Goal: Information Seeking & Learning: Find specific fact

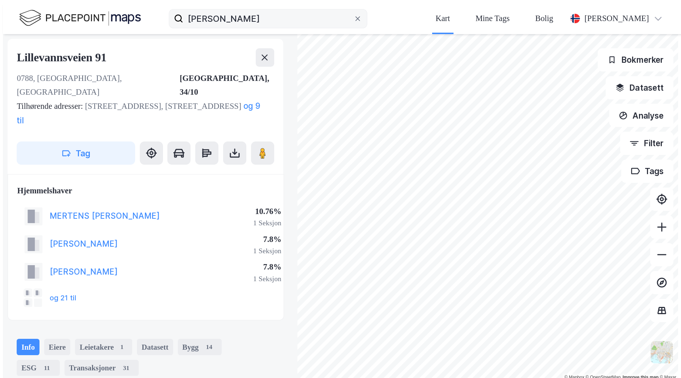
scroll to position [5, 0]
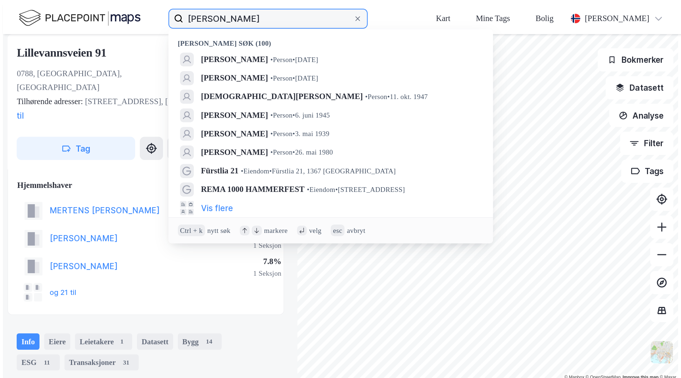
drag, startPoint x: 216, startPoint y: 8, endPoint x: 0, endPoint y: -54, distance: 224.4
click at [0, 0] on html "Jonas Haga Nilsen Nylige søk (100) STEIN HELGE HELLAND • Person • 14. nov. 1971…" at bounding box center [340, 191] width 681 height 383
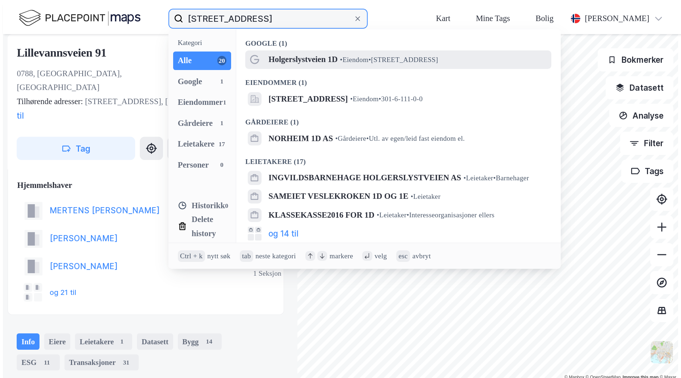
type input "holgerlystveien 1d"
click at [269, 53] on span "Holgerslystveien 1D" at bounding box center [303, 60] width 69 height 14
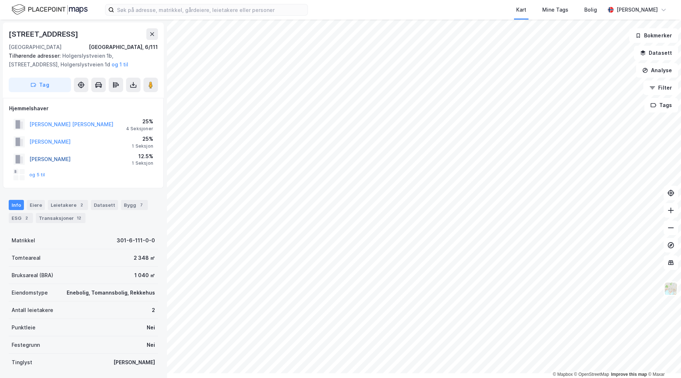
click at [0, 0] on button "[PERSON_NAME]" at bounding box center [0, 0] width 0 height 0
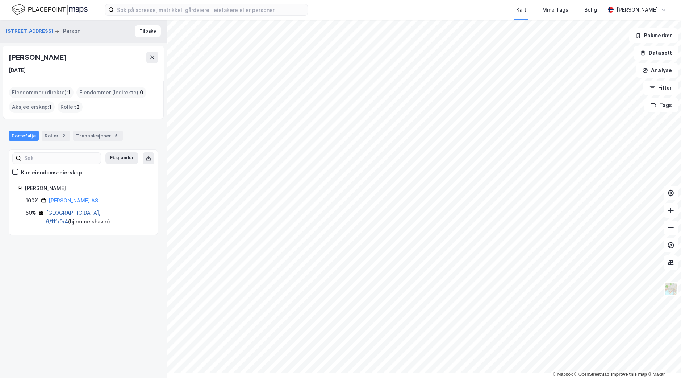
click at [78, 224] on link "[GEOGRAPHIC_DATA], 6/111/0/4" at bounding box center [73, 216] width 54 height 15
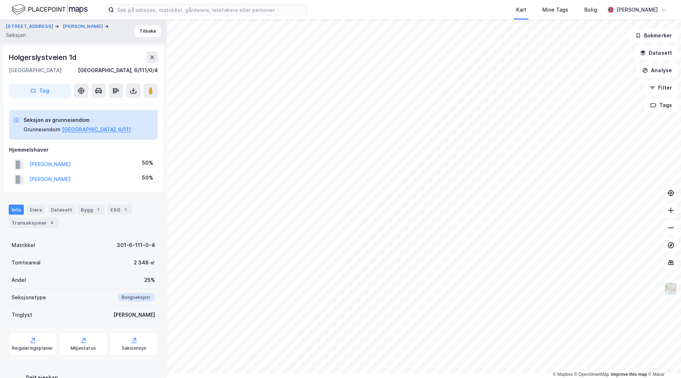
drag, startPoint x: 5, startPoint y: 38, endPoint x: 89, endPoint y: 50, distance: 84.5
click at [89, 43] on div "Holgerslystveien 1a [PERSON_NAME] S Seksjon Tilbake" at bounding box center [83, 31] width 167 height 23
copy button "[PERSON_NAME]"
